Goal: Obtain resource: Download file/media

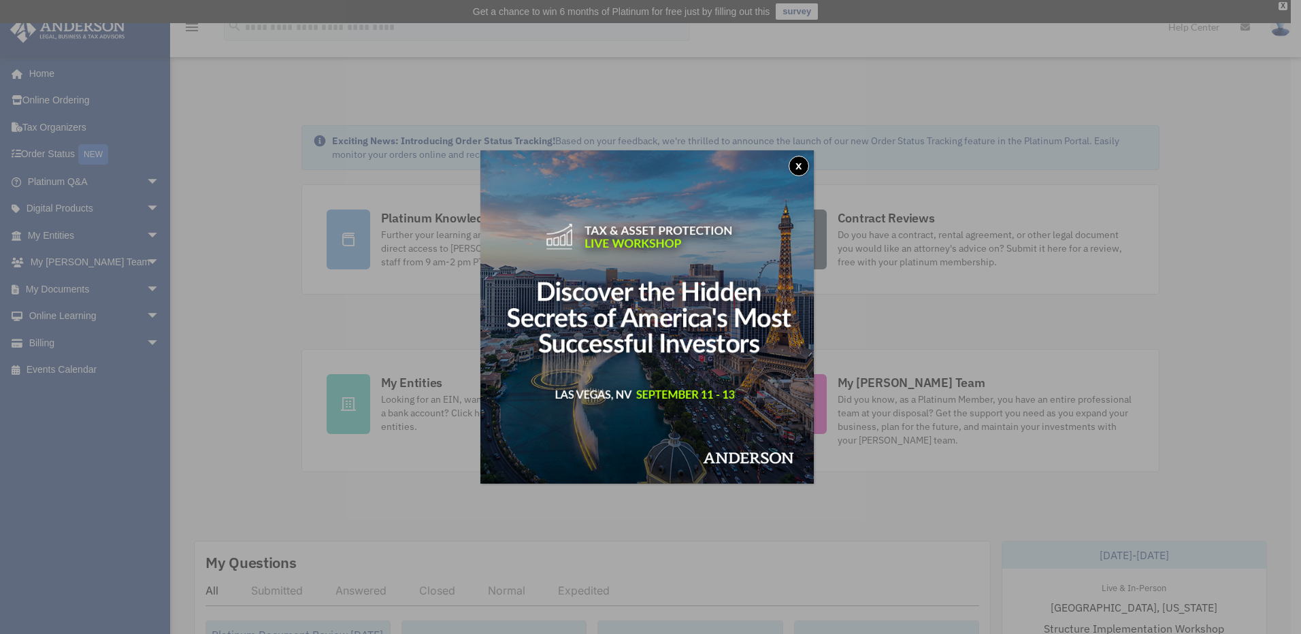
click at [800, 167] on button "x" at bounding box center [799, 166] width 20 height 20
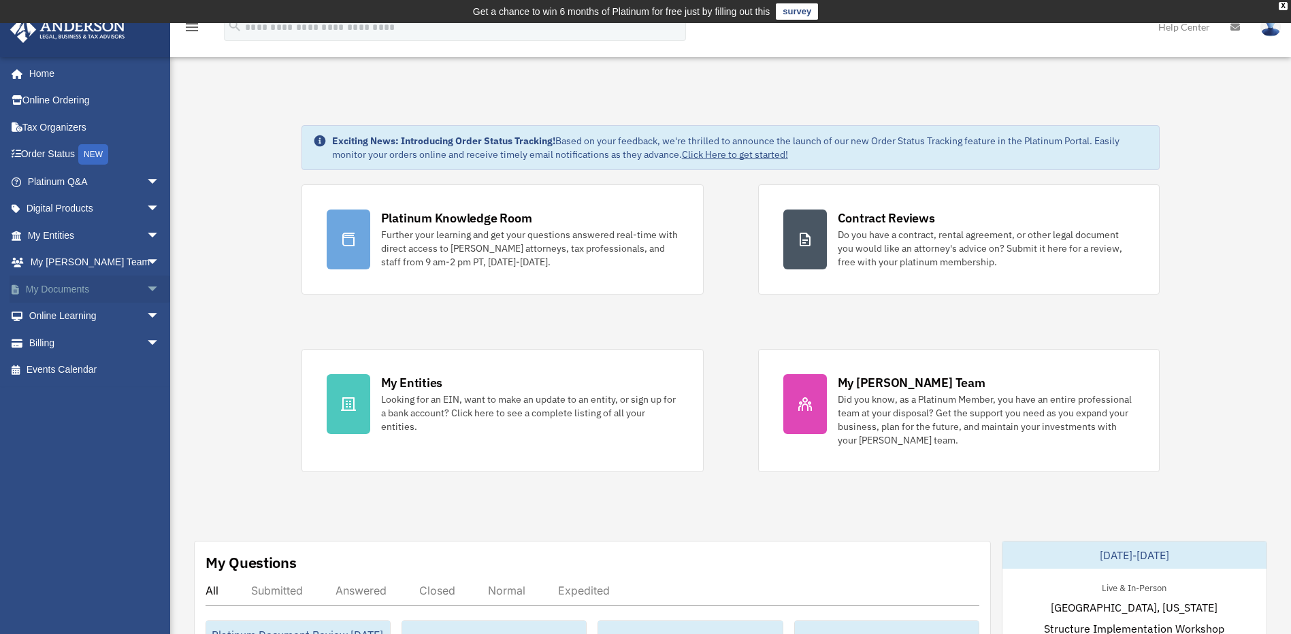
click at [146, 288] on span "arrow_drop_down" at bounding box center [159, 290] width 27 height 28
click at [53, 289] on link "My Documents arrow_drop_up" at bounding box center [95, 289] width 171 height 27
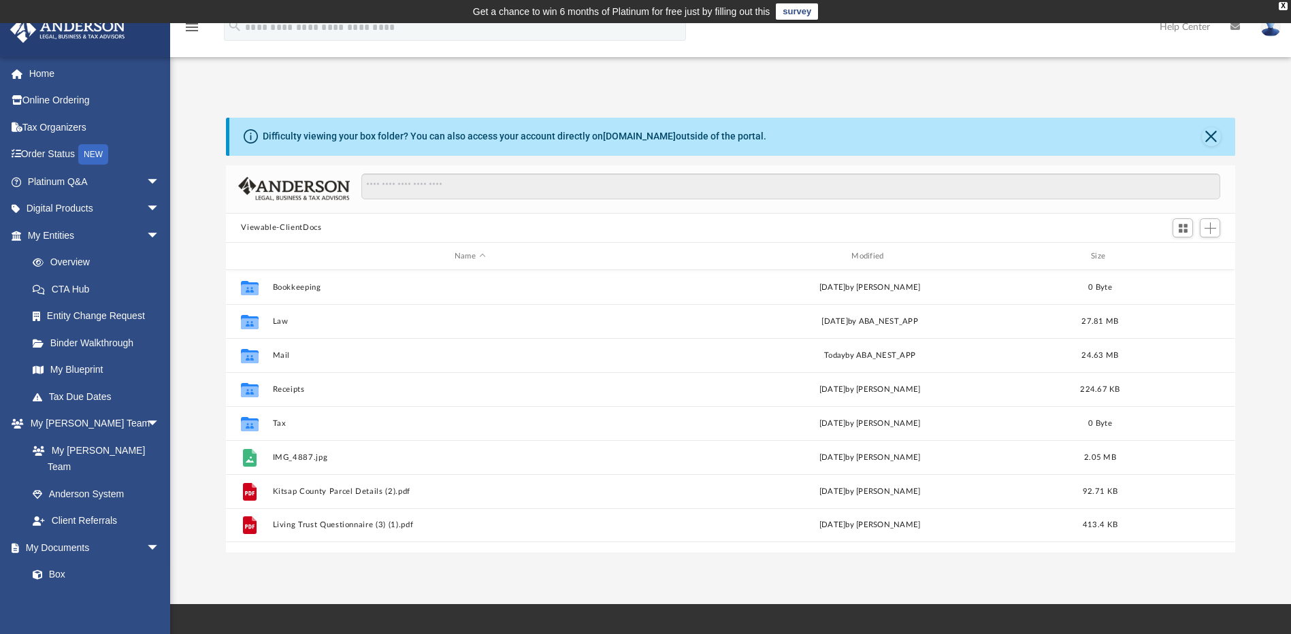
scroll to position [299, 999]
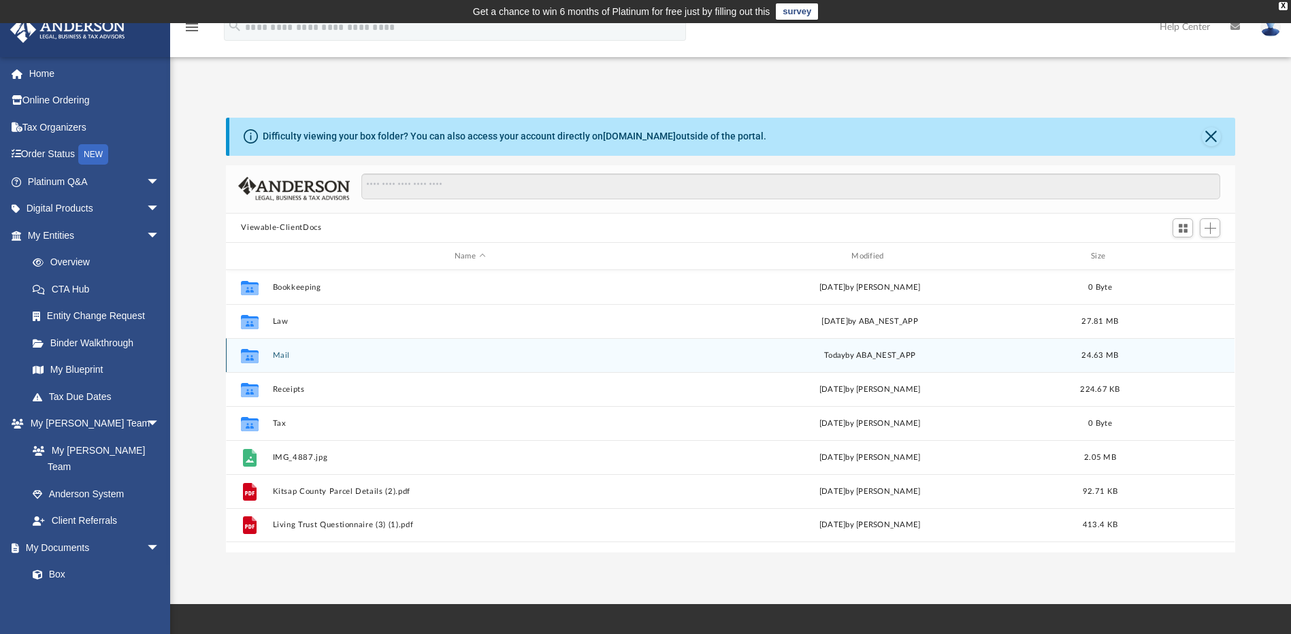
click at [278, 354] on button "Mail" at bounding box center [470, 355] width 394 height 9
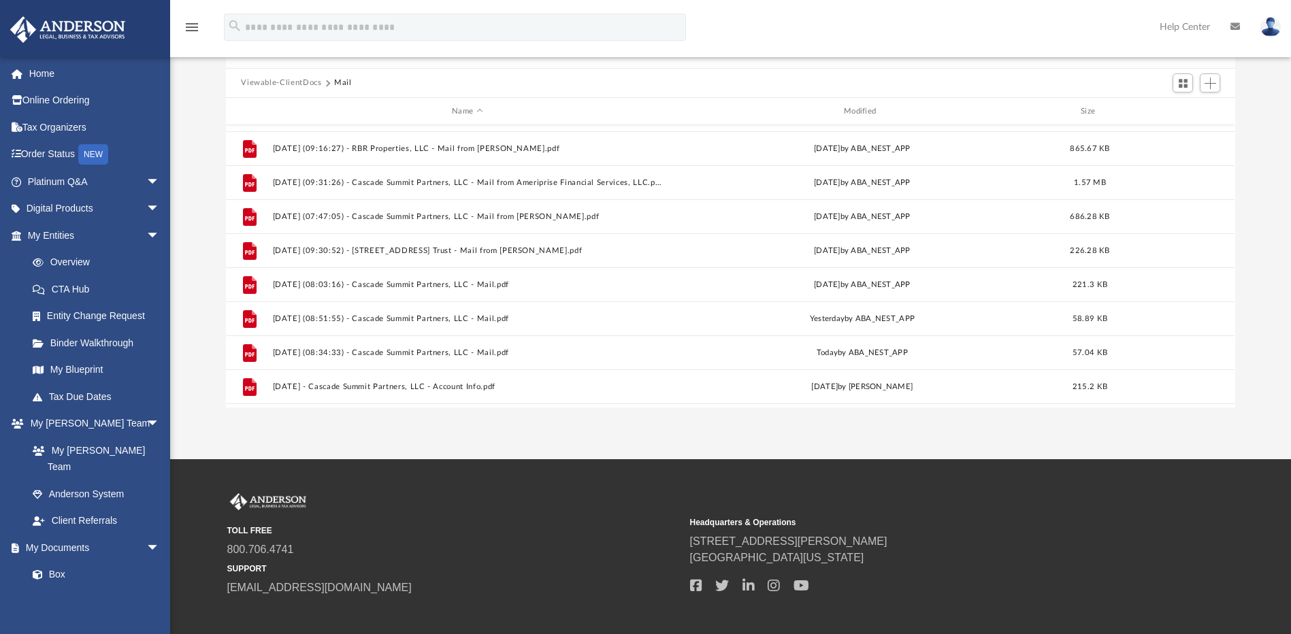
scroll to position [773, 0]
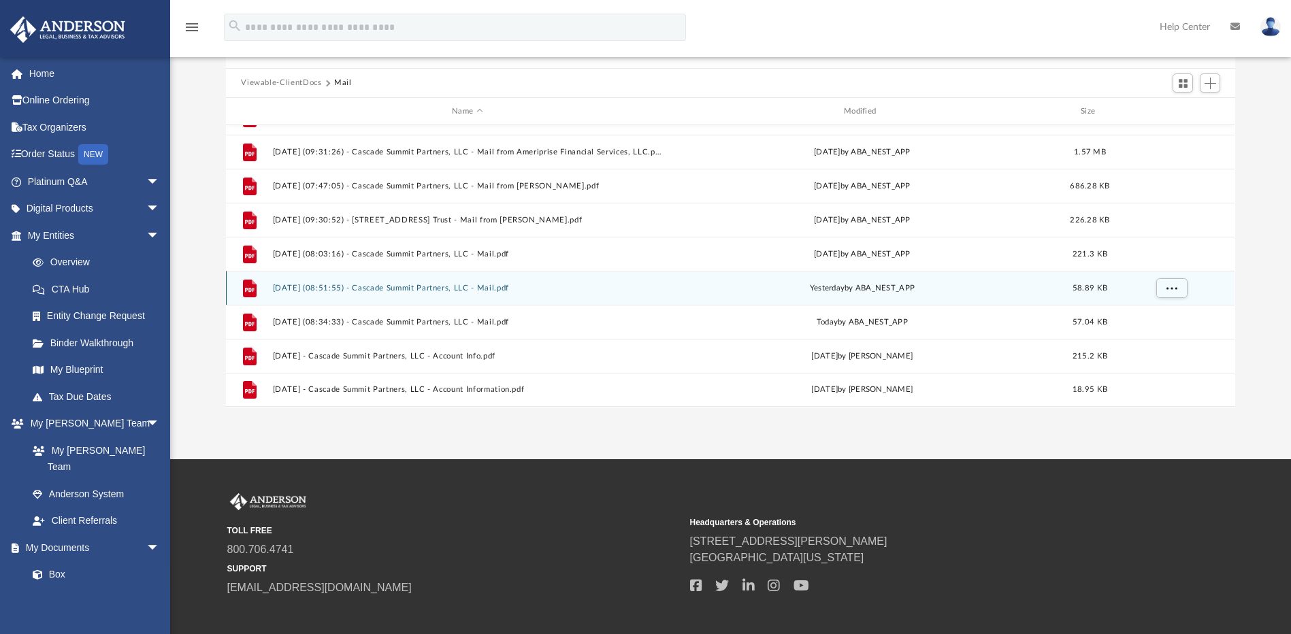
click at [396, 286] on button "2025.09.03 (08:51:55) - Cascade Summit Partners, LLC - Mail.pdf" at bounding box center [467, 288] width 389 height 9
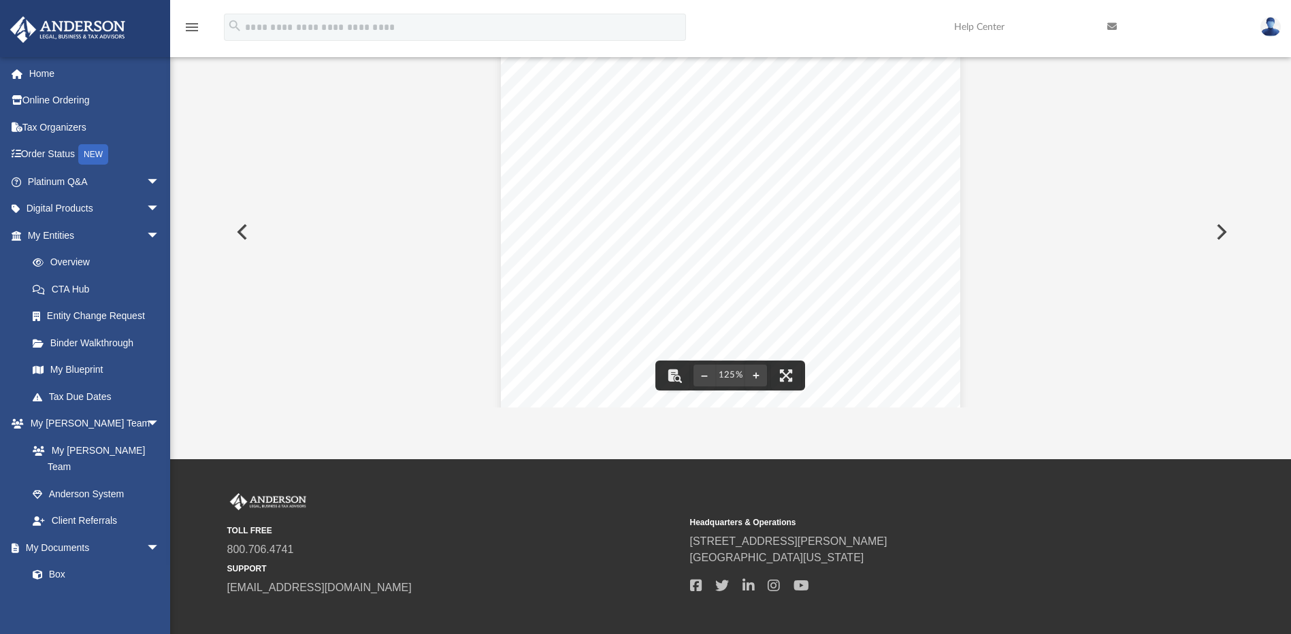
scroll to position [176, 0]
